Goal: Navigation & Orientation: Find specific page/section

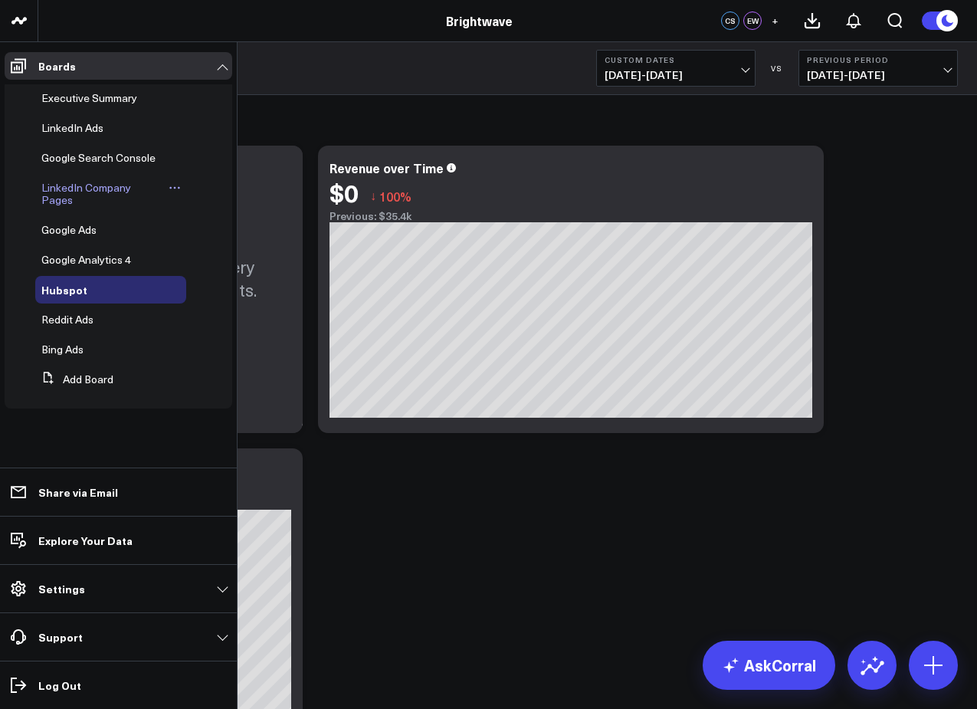
click at [84, 188] on span "LinkedIn Company Pages" at bounding box center [86, 193] width 90 height 27
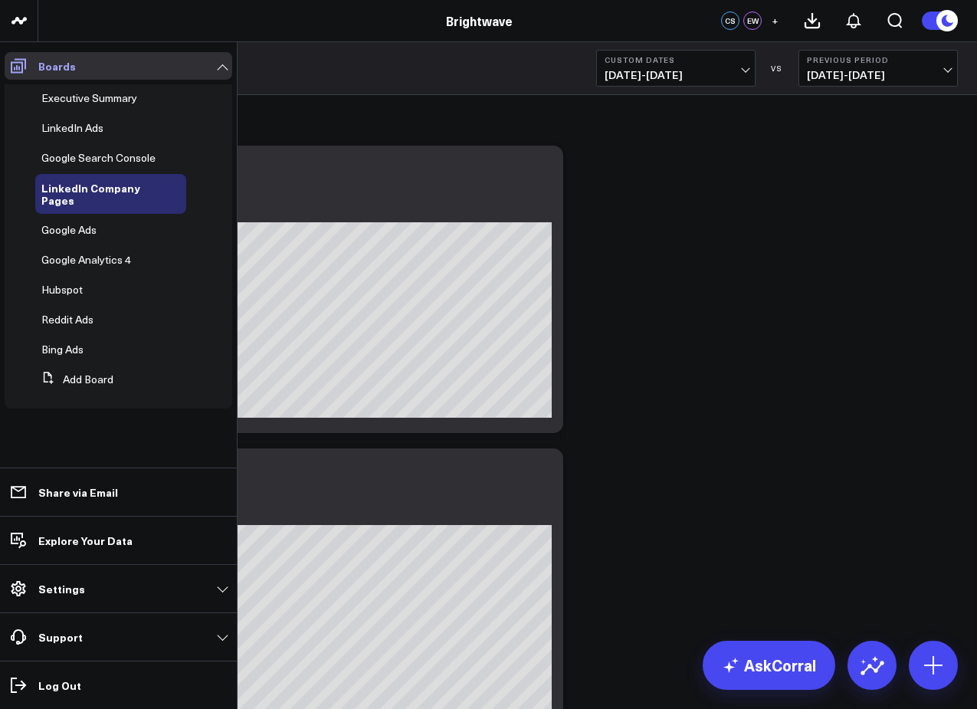
click at [17, 64] on icon at bounding box center [18, 66] width 18 height 18
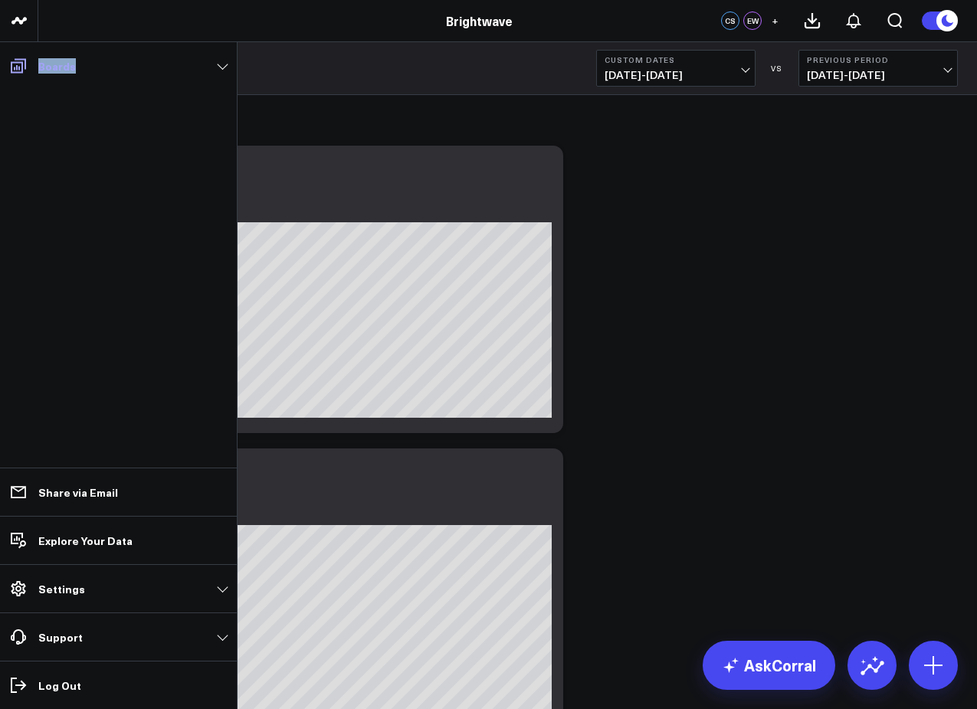
click at [17, 64] on icon at bounding box center [18, 66] width 18 height 18
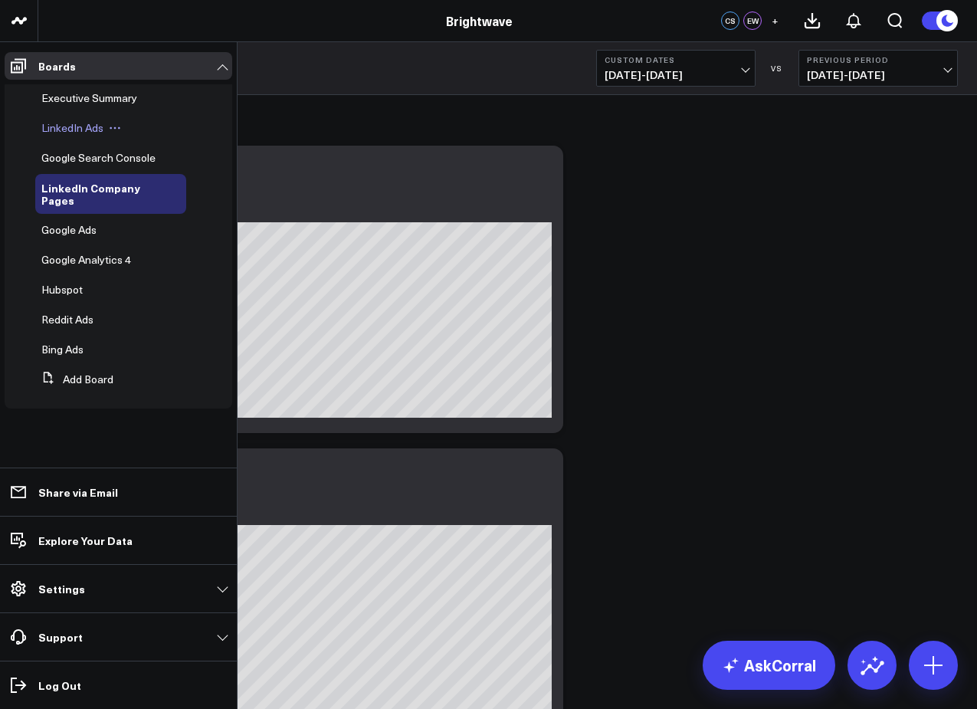
click at [77, 120] on div "LinkedIn Ads" at bounding box center [110, 128] width 151 height 28
click at [72, 129] on span "LinkedIn Ads" at bounding box center [72, 127] width 62 height 15
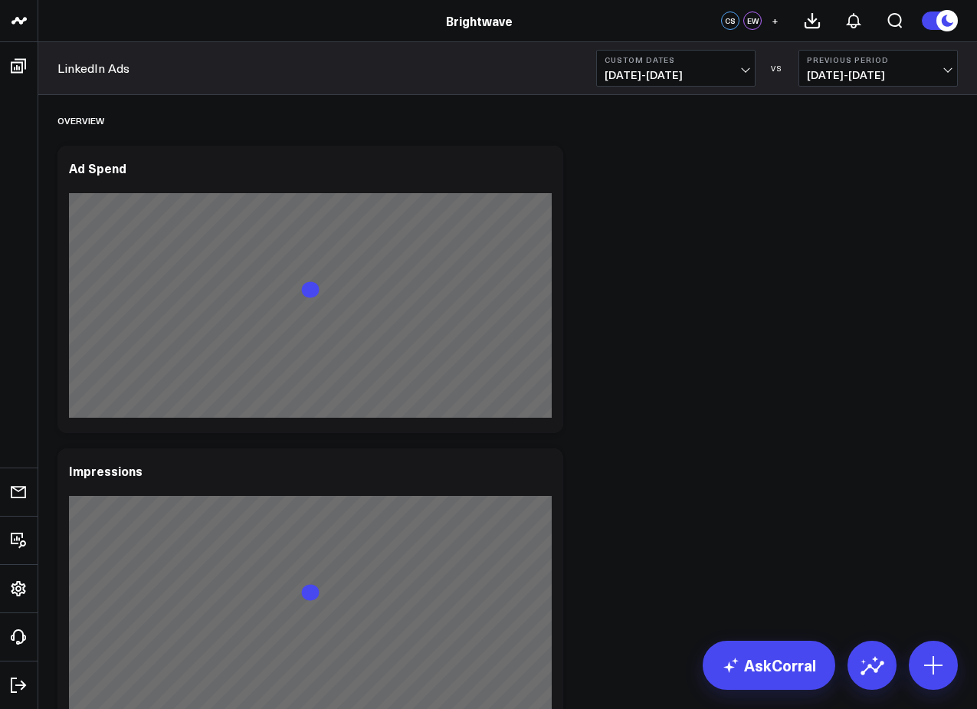
click at [681, 69] on span "09/08/25 - 09/21/25" at bounding box center [676, 75] width 143 height 12
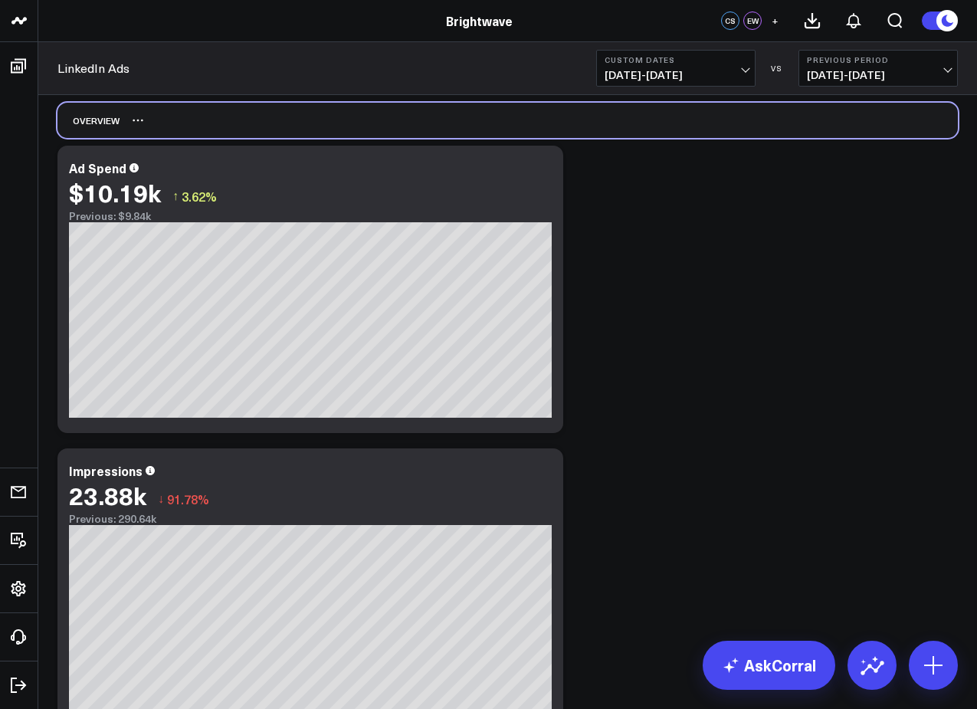
click at [474, 115] on div "Overview" at bounding box center [507, 120] width 901 height 35
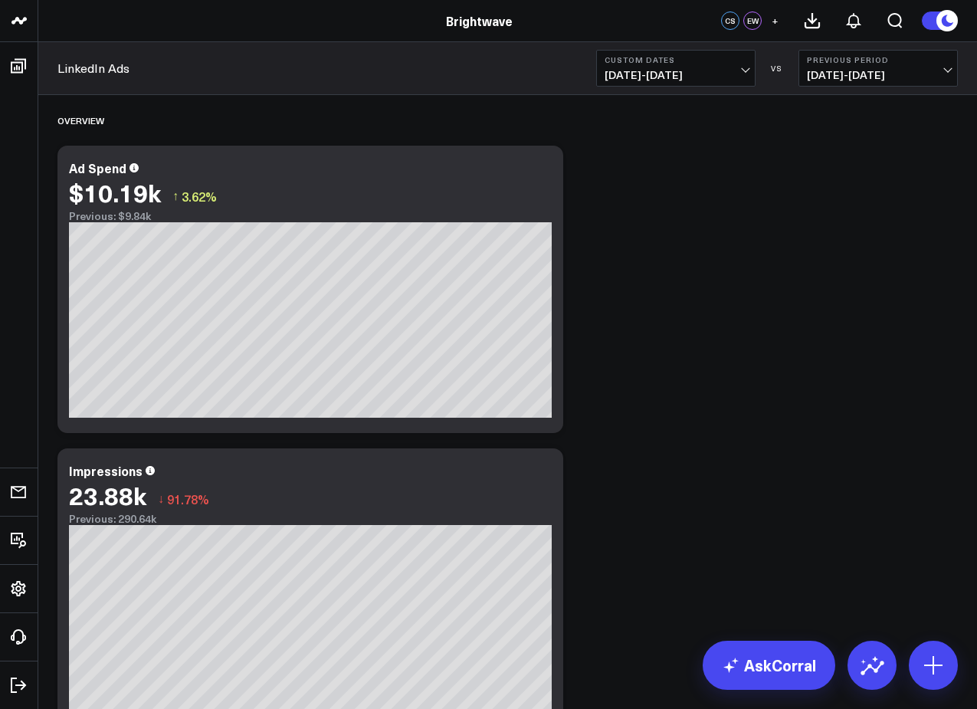
click at [926, 658] on icon at bounding box center [933, 665] width 25 height 25
